Goal: Complete application form

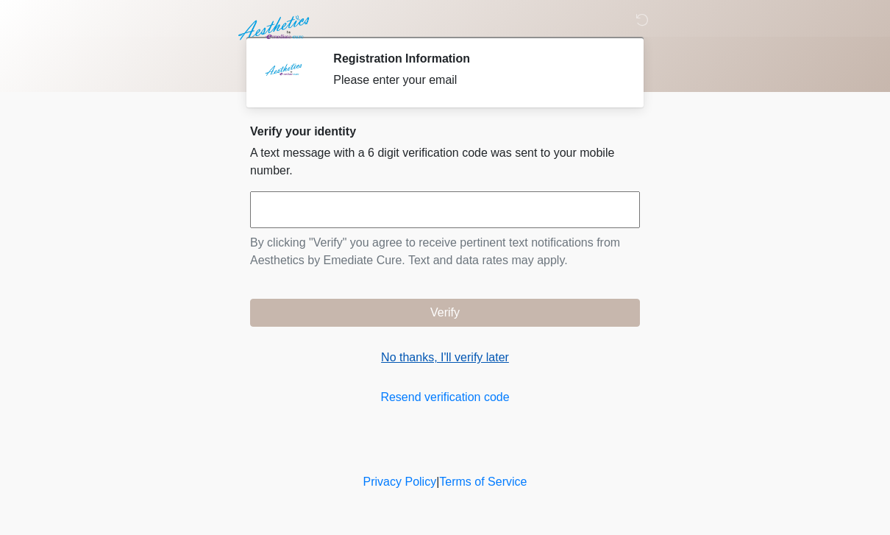
click at [472, 362] on link "No thanks, I'll verify later" at bounding box center [445, 358] width 390 height 18
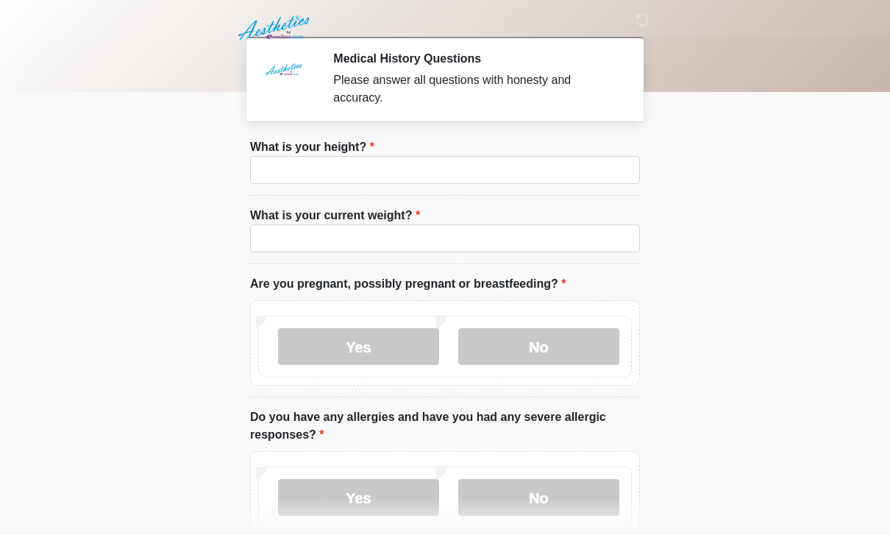
click at [320, 153] on label "What is your height?" at bounding box center [312, 147] width 124 height 18
click at [320, 156] on input "What is your height?" at bounding box center [445, 170] width 390 height 28
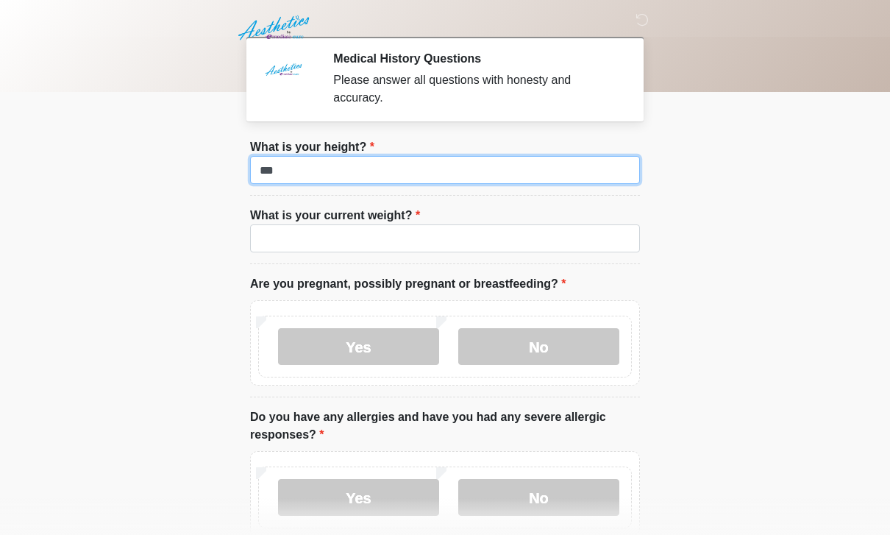
type input "***"
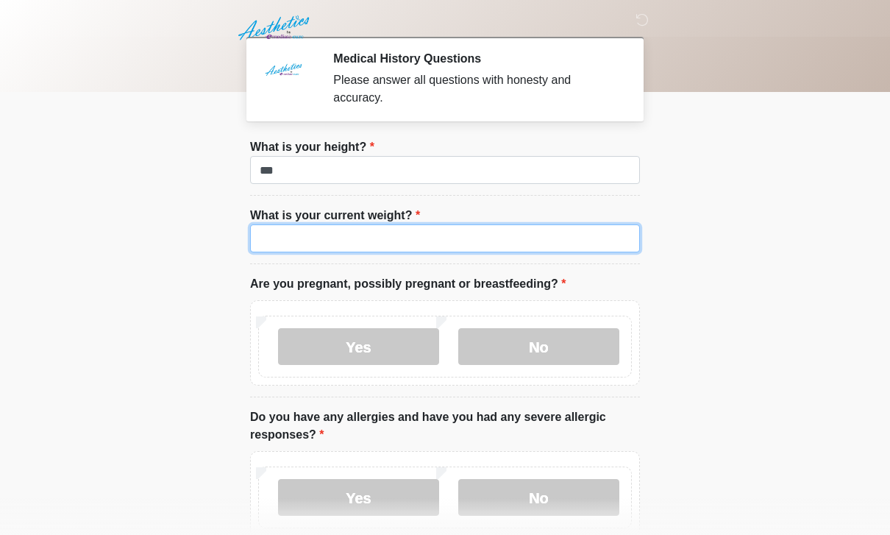
click at [284, 251] on input "What is your current weight?" at bounding box center [445, 238] width 390 height 28
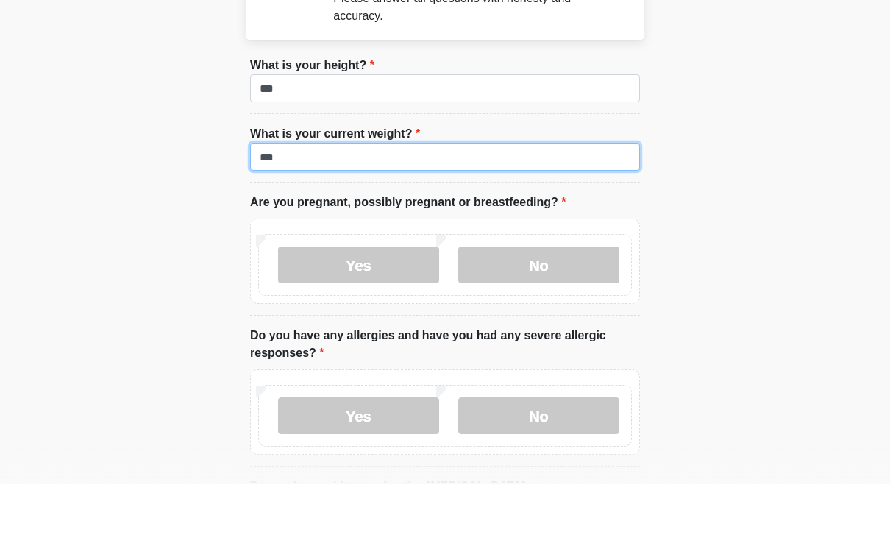
scroll to position [32, 0]
type input "***"
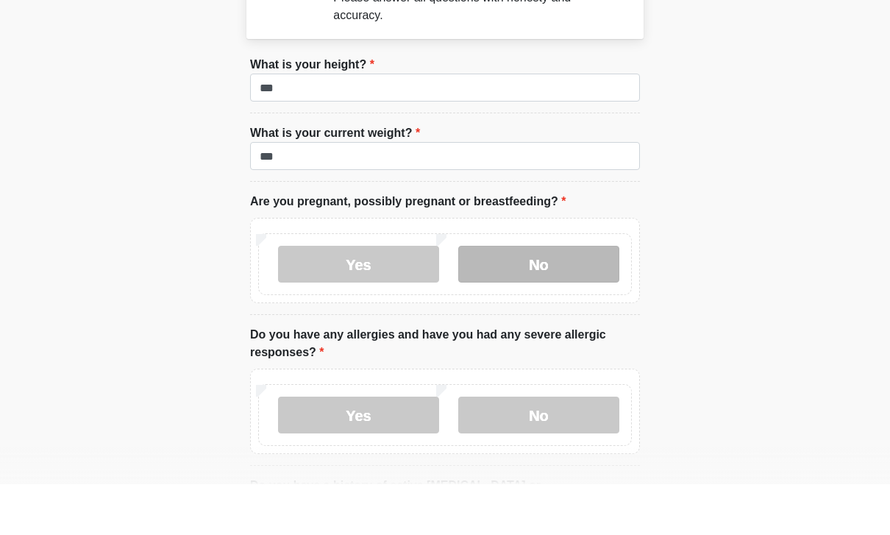
click at [559, 296] on label "No" at bounding box center [538, 314] width 161 height 37
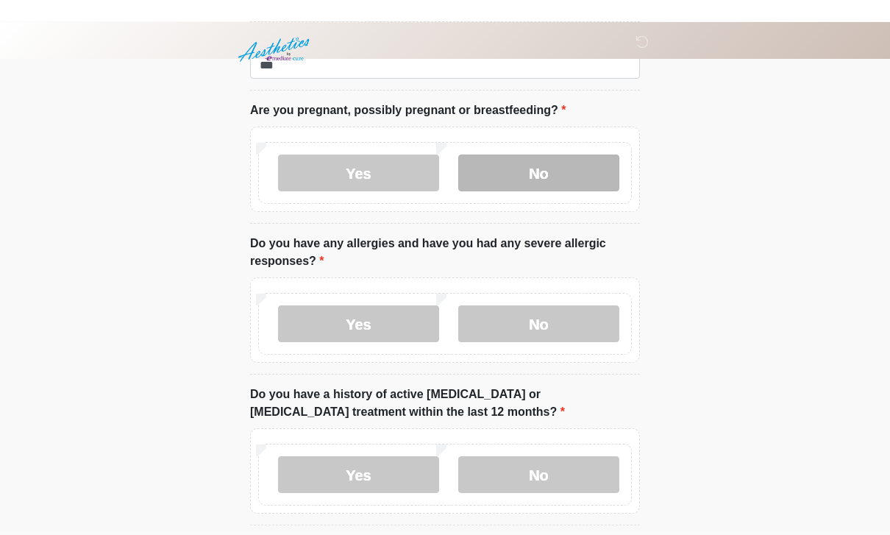
scroll to position [198, 0]
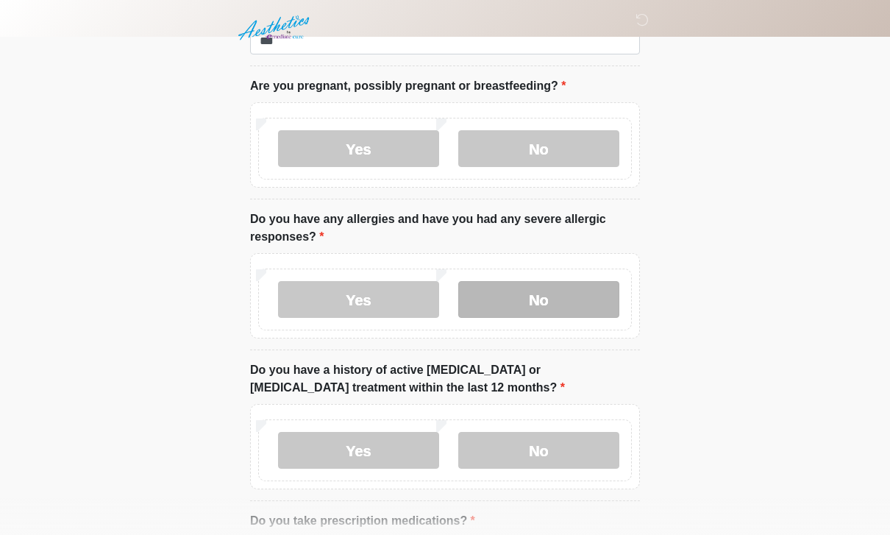
click at [577, 285] on label "No" at bounding box center [538, 299] width 161 height 37
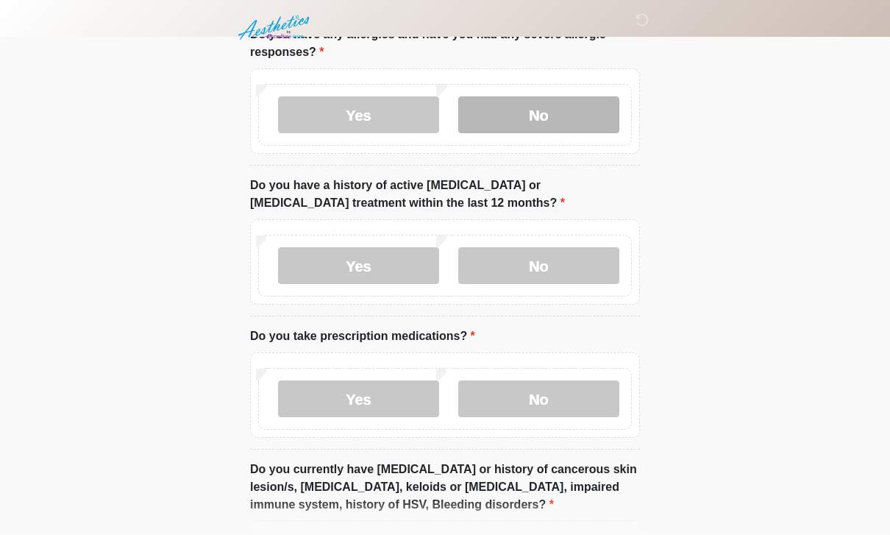
scroll to position [388, 0]
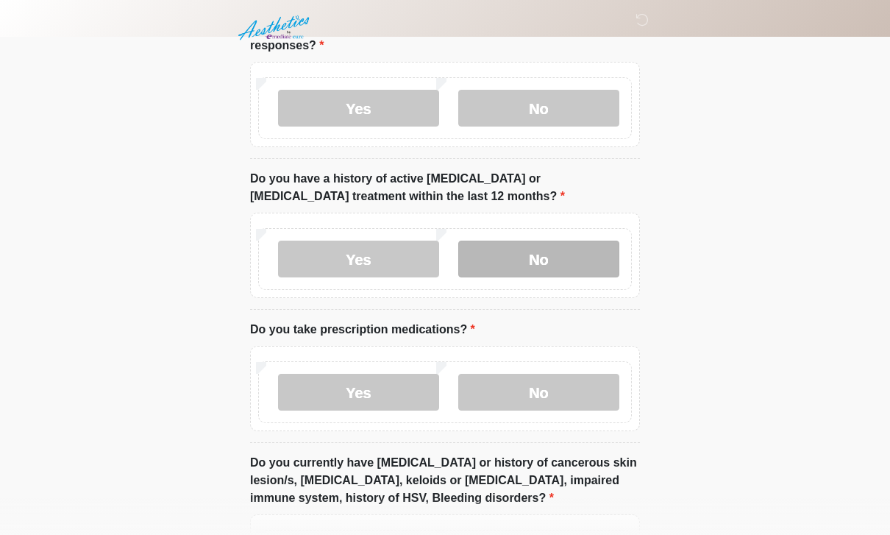
click at [549, 252] on label "No" at bounding box center [538, 258] width 161 height 37
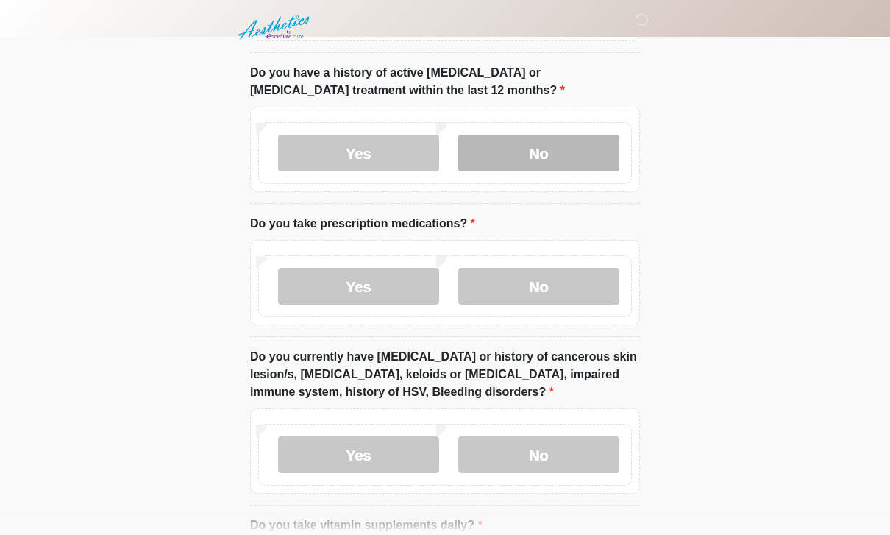
scroll to position [496, 0]
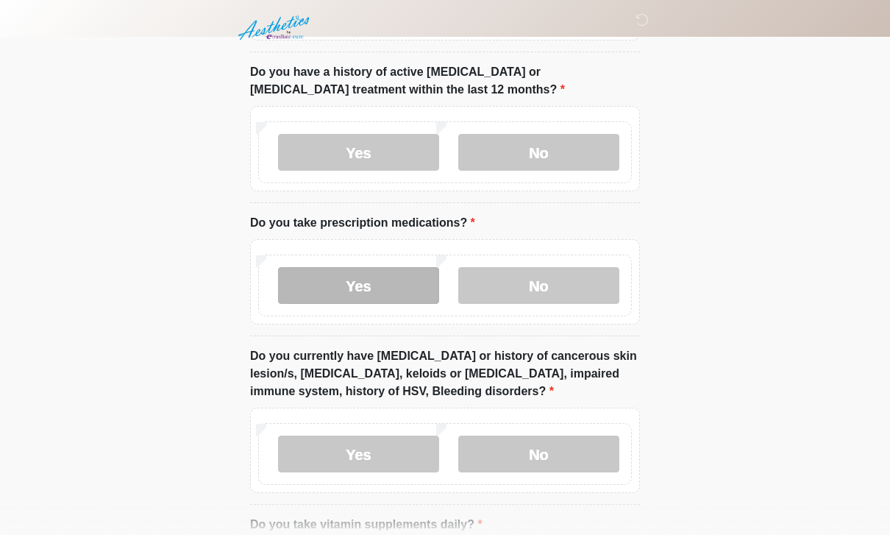
click at [382, 276] on label "Yes" at bounding box center [358, 285] width 161 height 37
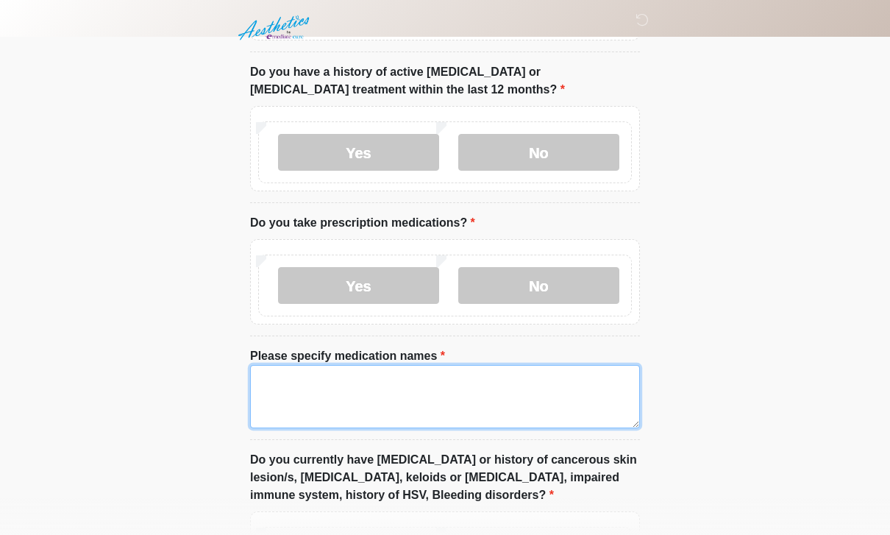
click at [413, 418] on textarea "Please specify medication names" at bounding box center [445, 396] width 390 height 63
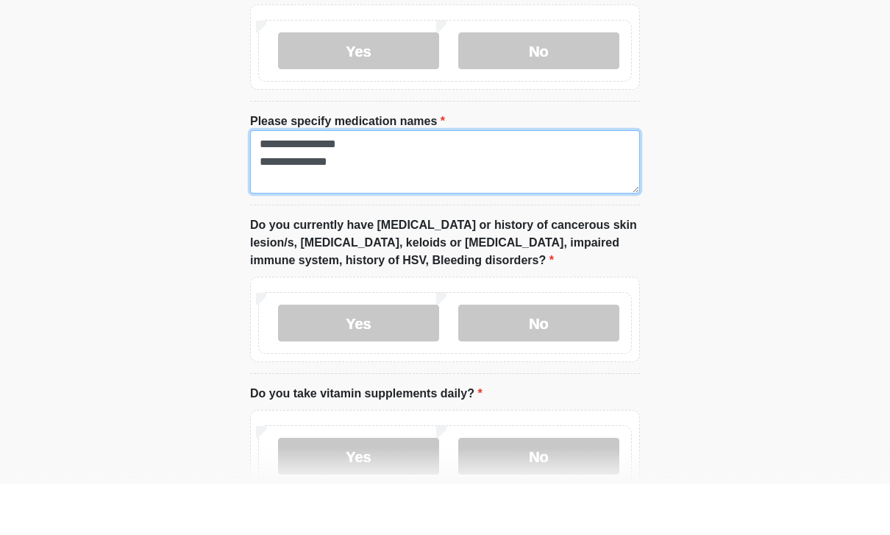
scroll to position [679, 0]
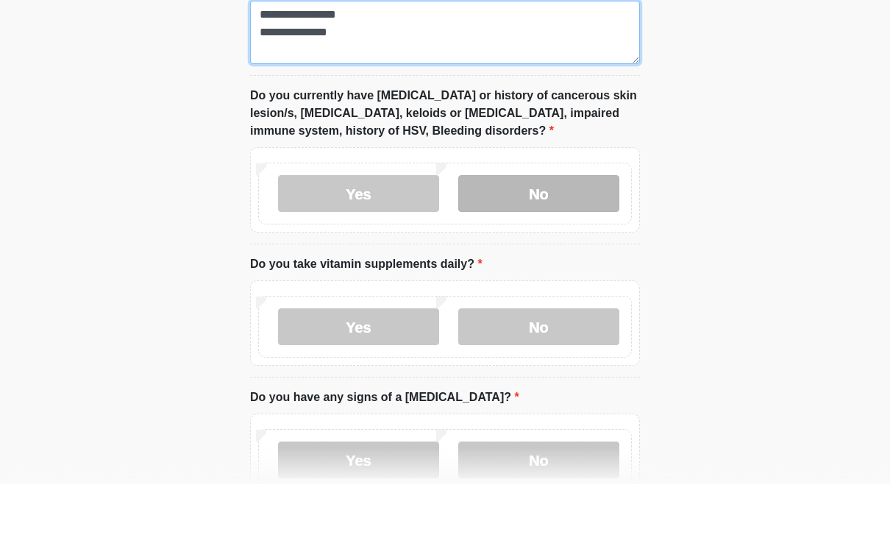
type textarea "**********"
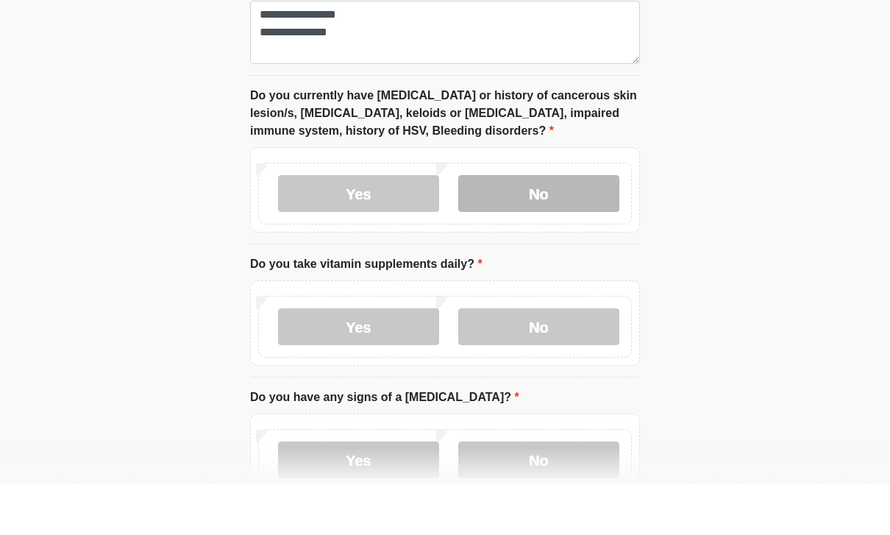
click at [577, 226] on label "No" at bounding box center [538, 244] width 161 height 37
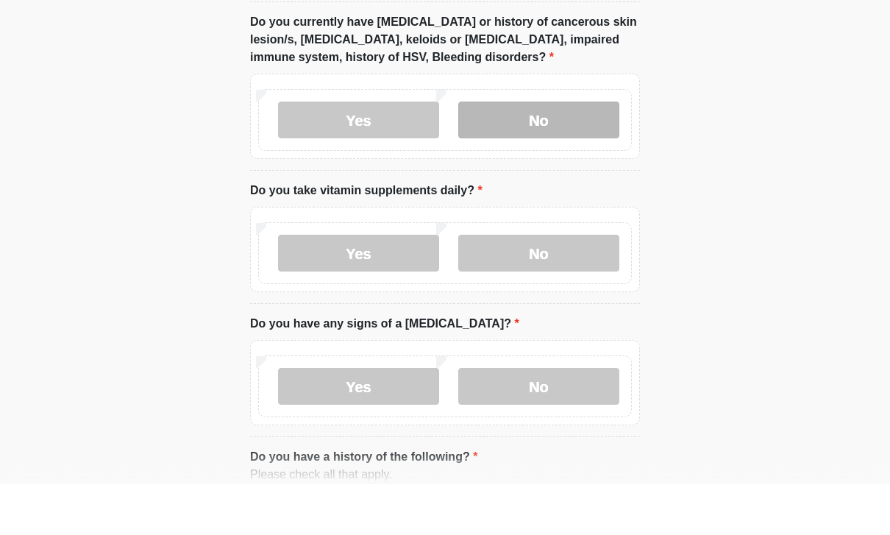
scroll to position [933, 0]
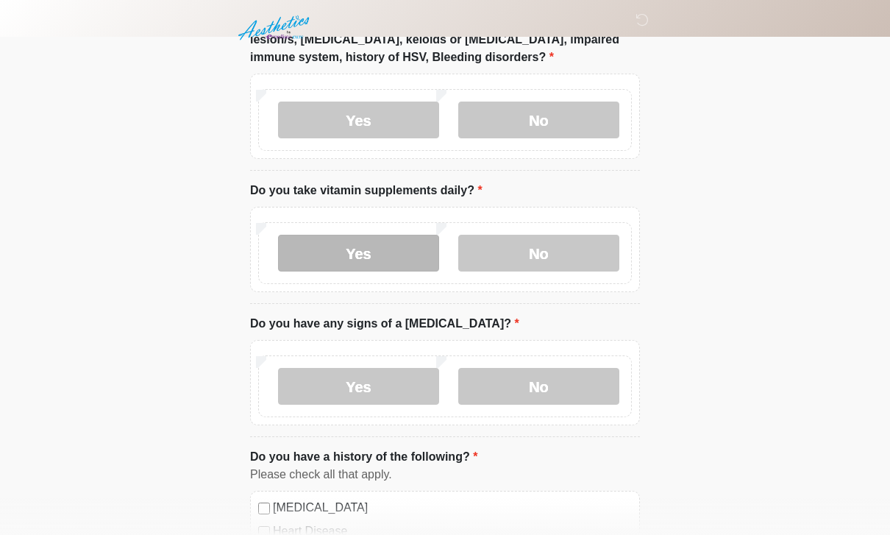
click at [373, 240] on label "Yes" at bounding box center [358, 253] width 161 height 37
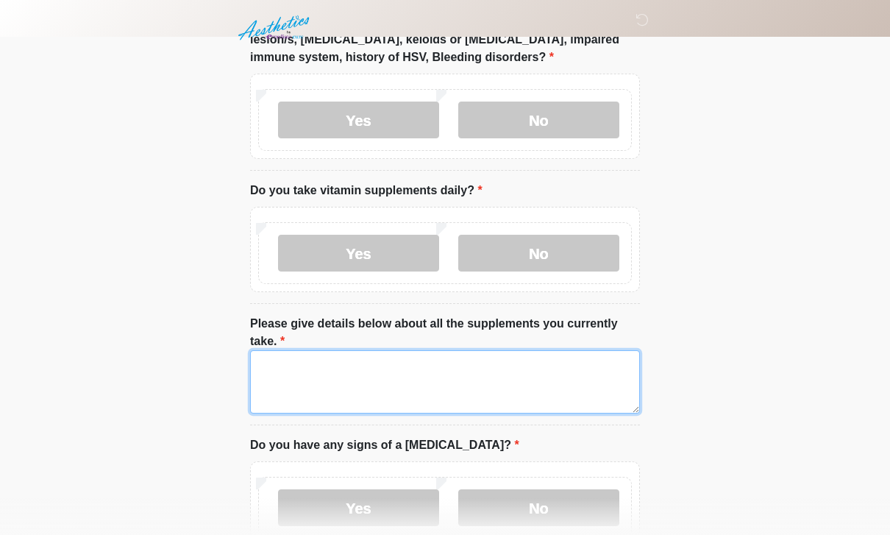
click at [446, 383] on textarea "Please give details below about all the supplements you currently take." at bounding box center [445, 381] width 390 height 63
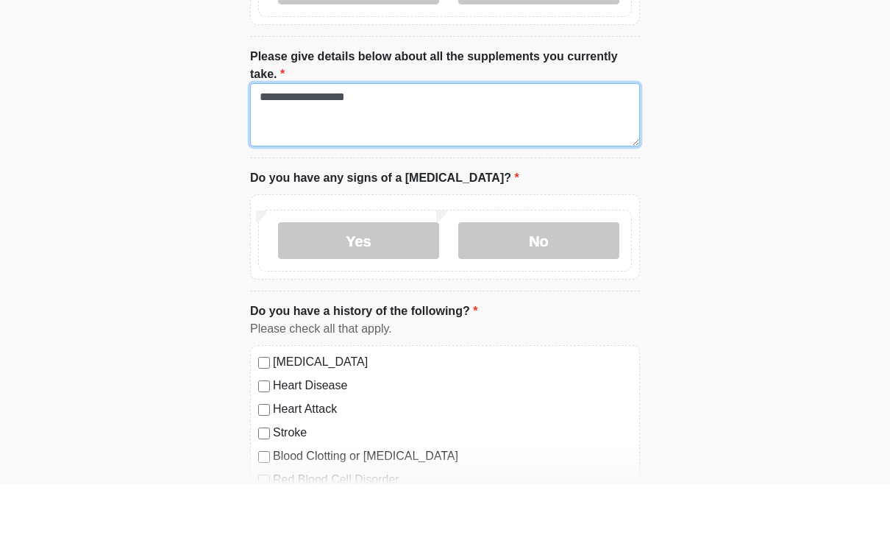
scroll to position [1160, 0]
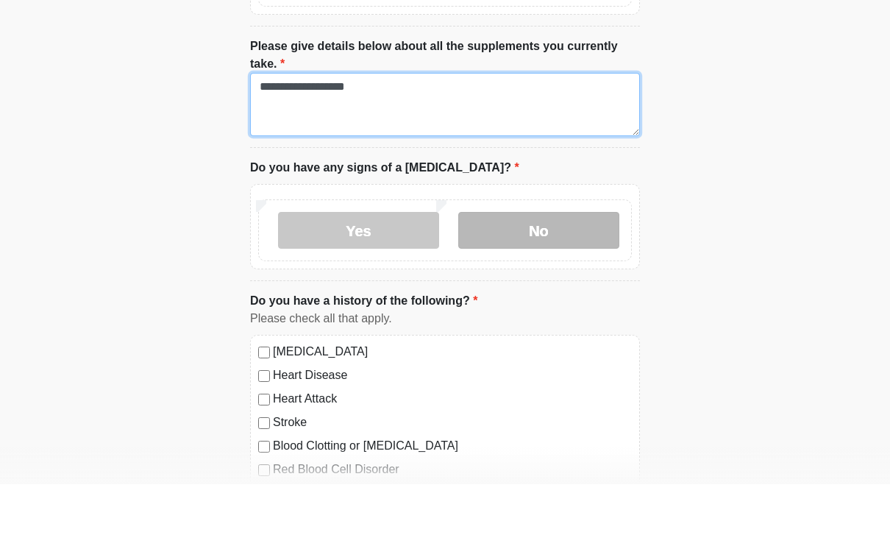
type textarea "**********"
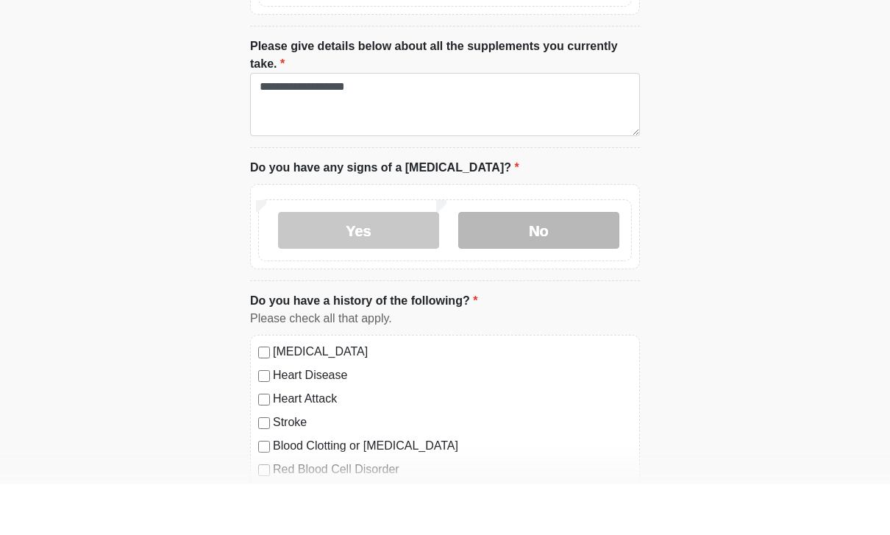
click at [588, 263] on label "No" at bounding box center [538, 281] width 161 height 37
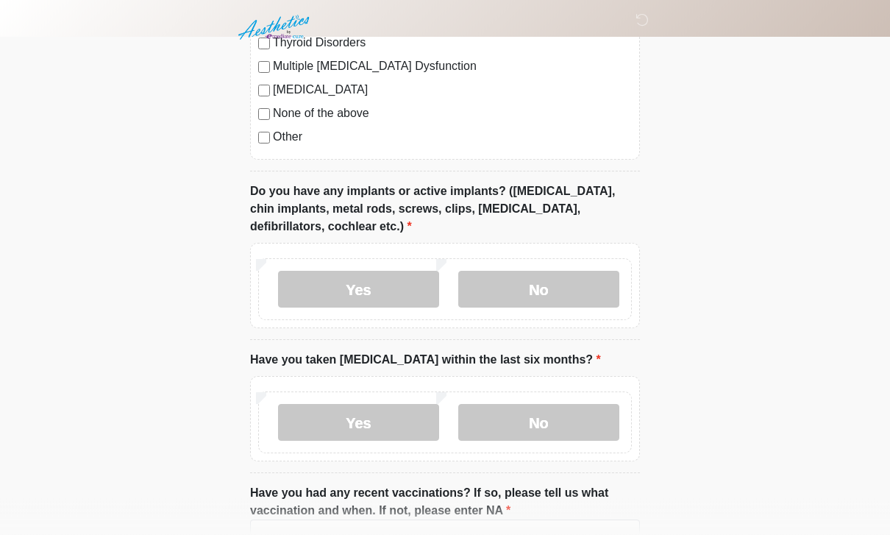
scroll to position [1802, 0]
click at [386, 275] on label "Yes" at bounding box center [358, 289] width 161 height 37
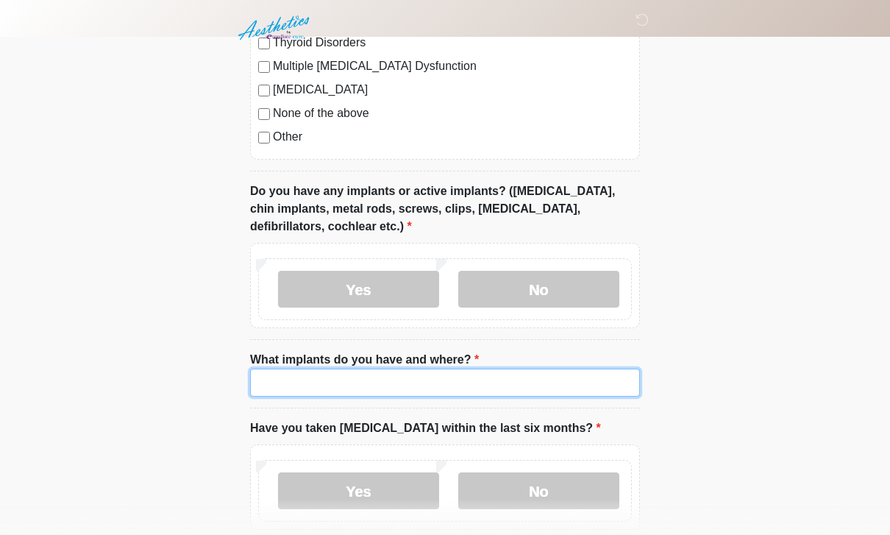
click at [403, 379] on input "What implants do you have and where?" at bounding box center [445, 382] width 390 height 28
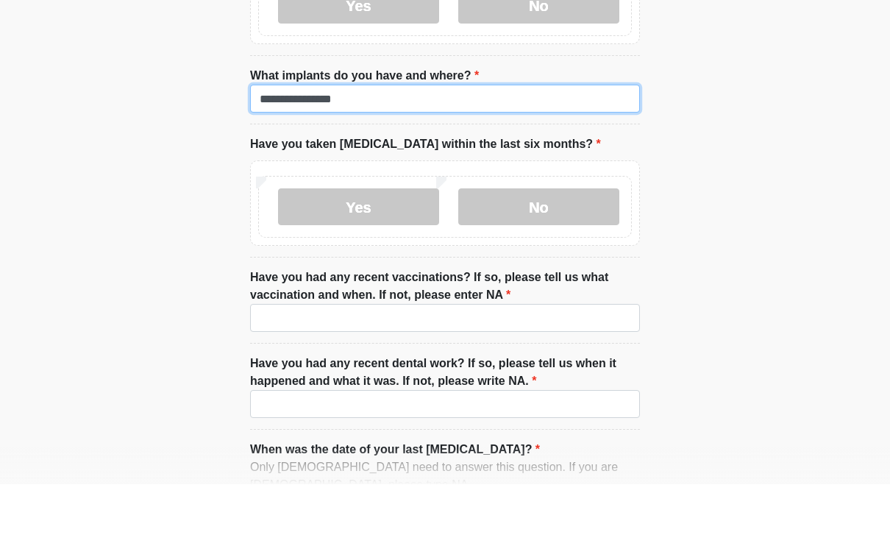
scroll to position [2036, 0]
type input "**********"
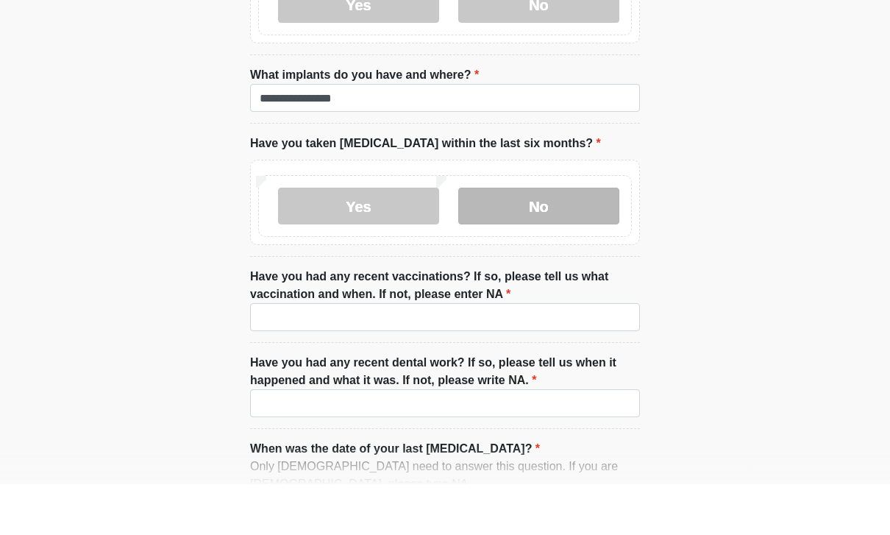
click at [526, 238] on label "No" at bounding box center [538, 256] width 161 height 37
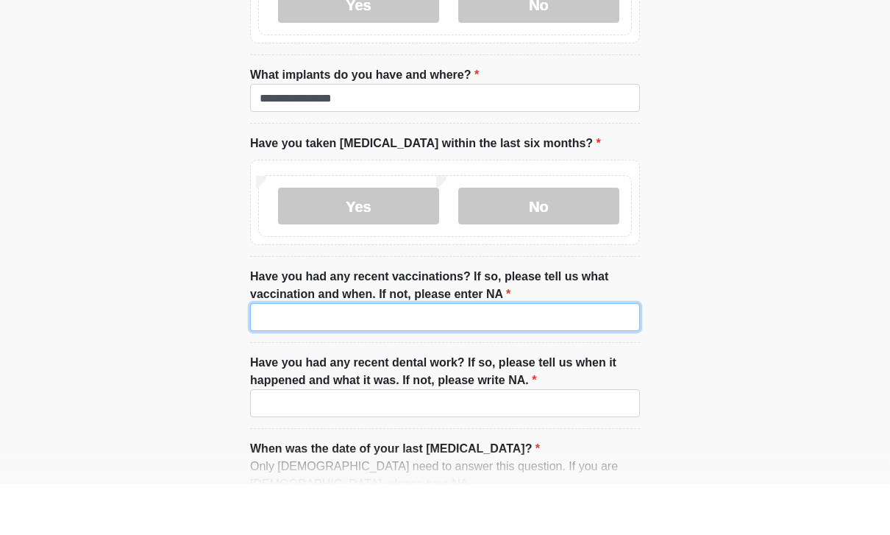
click at [477, 354] on input "Have you had any recent vaccinations? If so, please tell us what vaccination an…" at bounding box center [445, 368] width 390 height 28
type input "**"
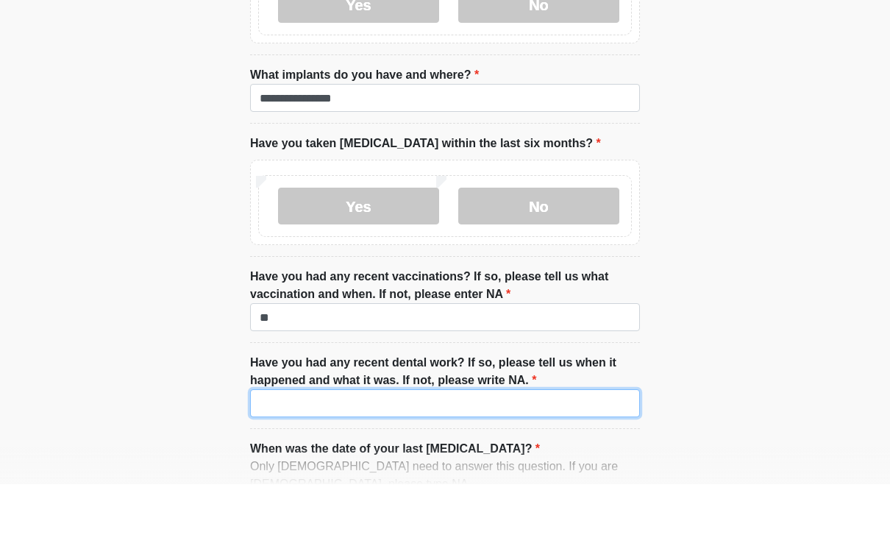
click at [556, 440] on input "Have you had any recent dental work? If so, please tell us when it happened and…" at bounding box center [445, 454] width 390 height 28
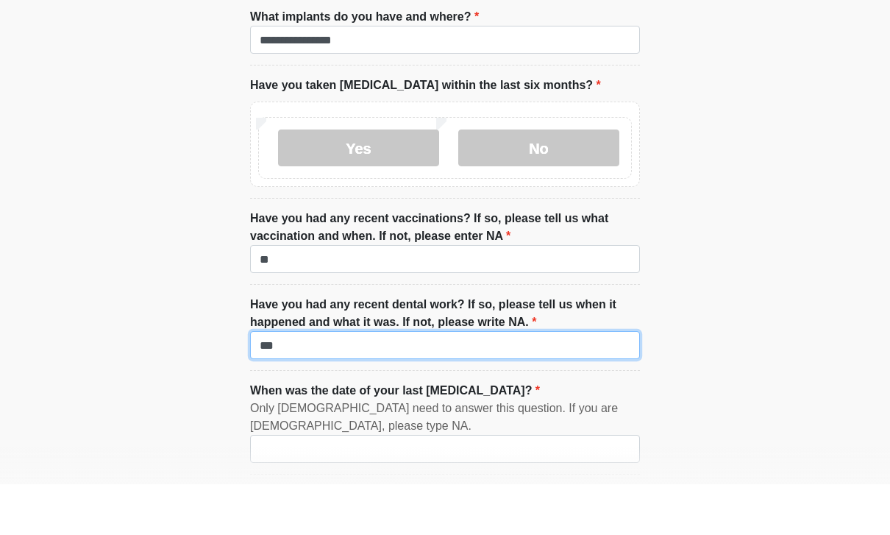
scroll to position [2197, 0]
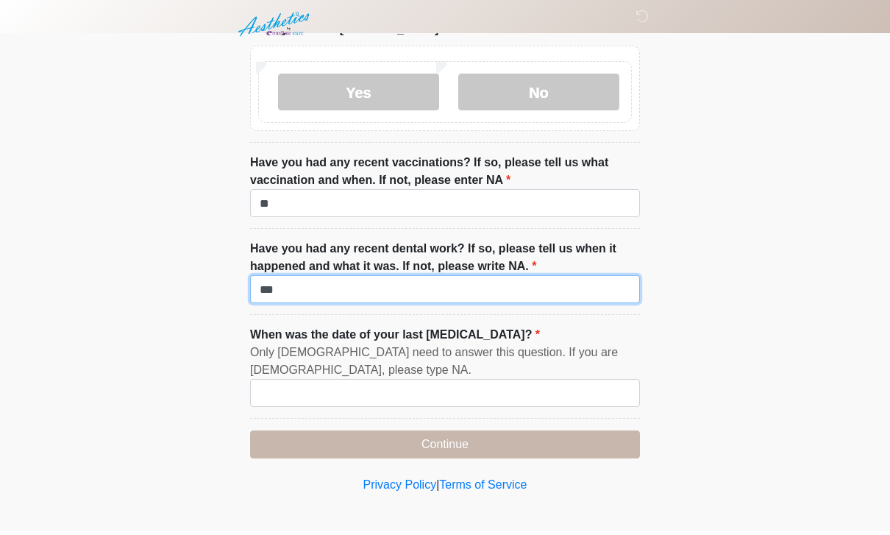
type input "**"
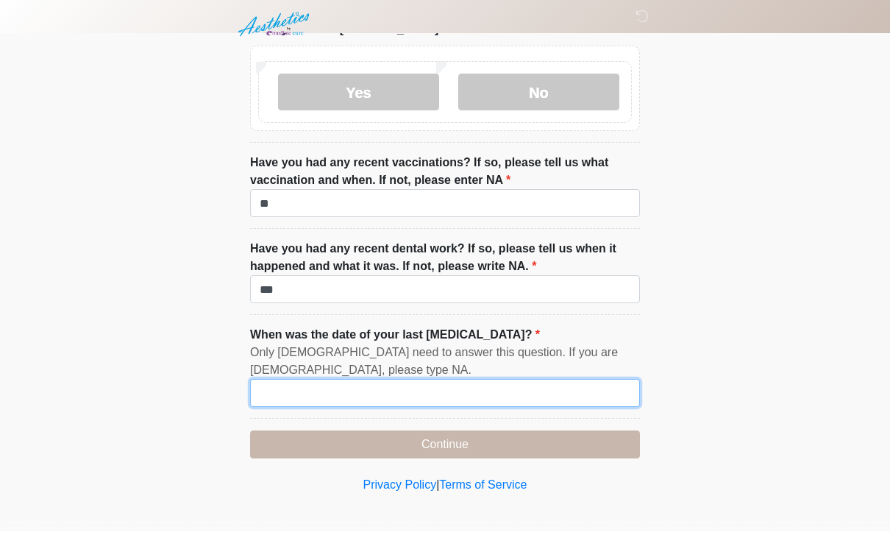
click at [507, 389] on input "When was the date of your last menstrual cycle?" at bounding box center [445, 396] width 390 height 28
type input "*"
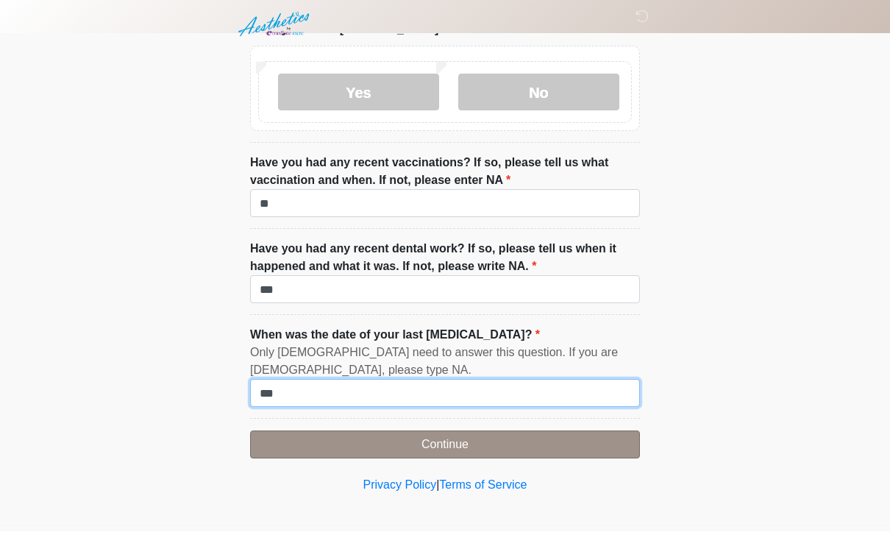
type input "**"
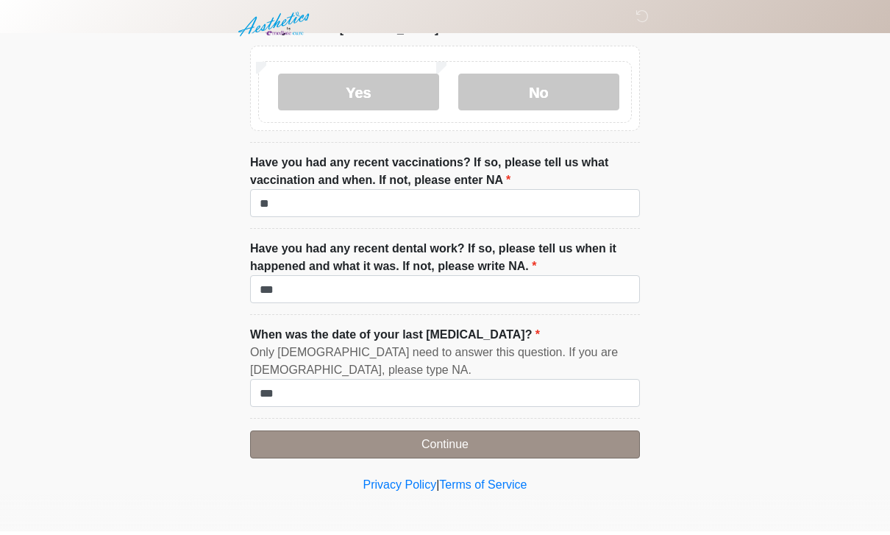
click at [458, 439] on button "Continue" at bounding box center [445, 448] width 390 height 28
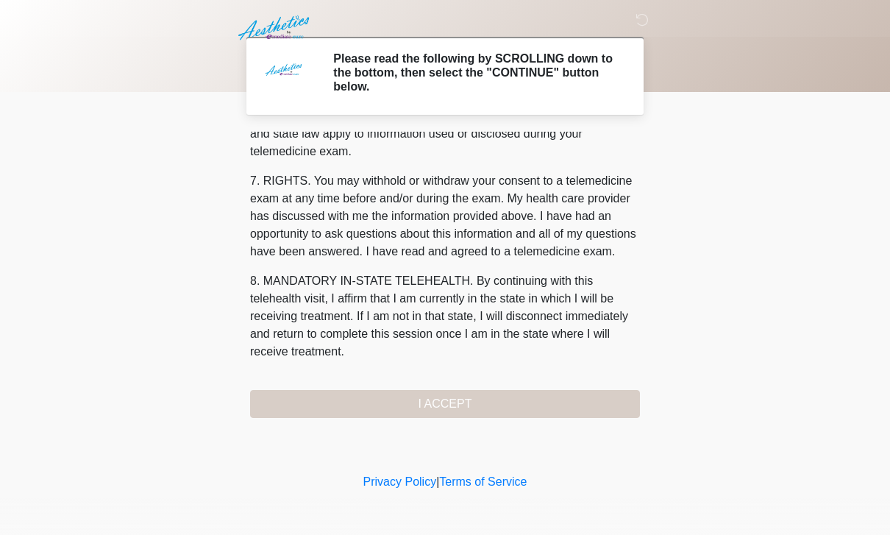
scroll to position [630, 0]
click at [493, 383] on div "1. PURPOSE. The purpose of this form is to obtain your consent for a telemedici…" at bounding box center [445, 275] width 390 height 286
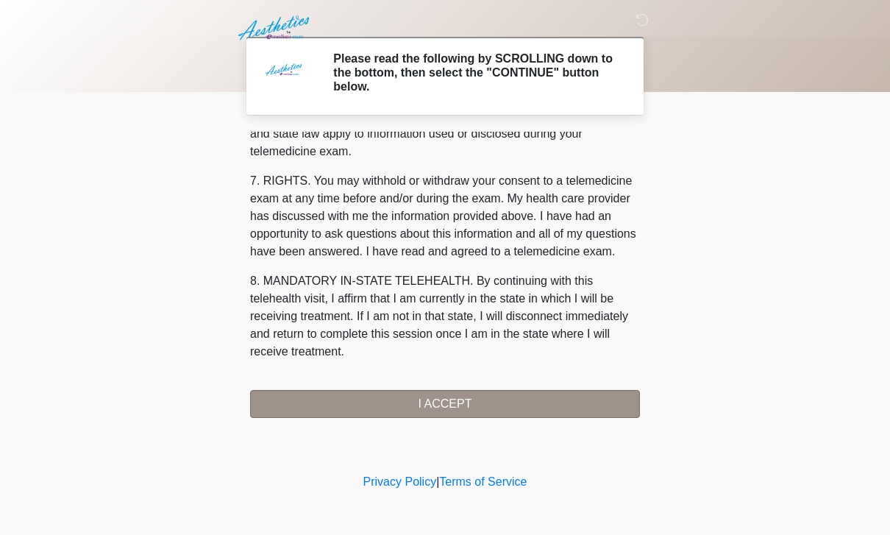
click at [501, 396] on button "I ACCEPT" at bounding box center [445, 404] width 390 height 28
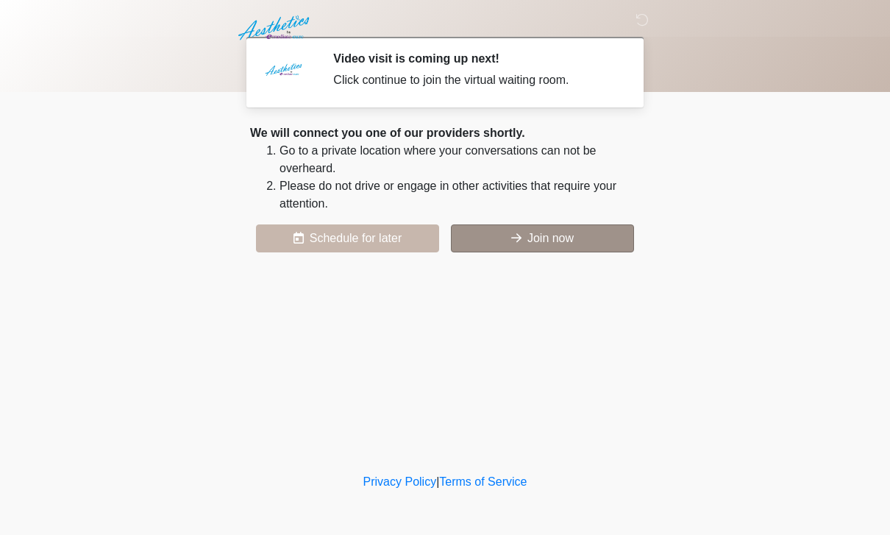
click at [557, 242] on button "Join now" at bounding box center [542, 238] width 183 height 28
